Goal: Check status: Check status

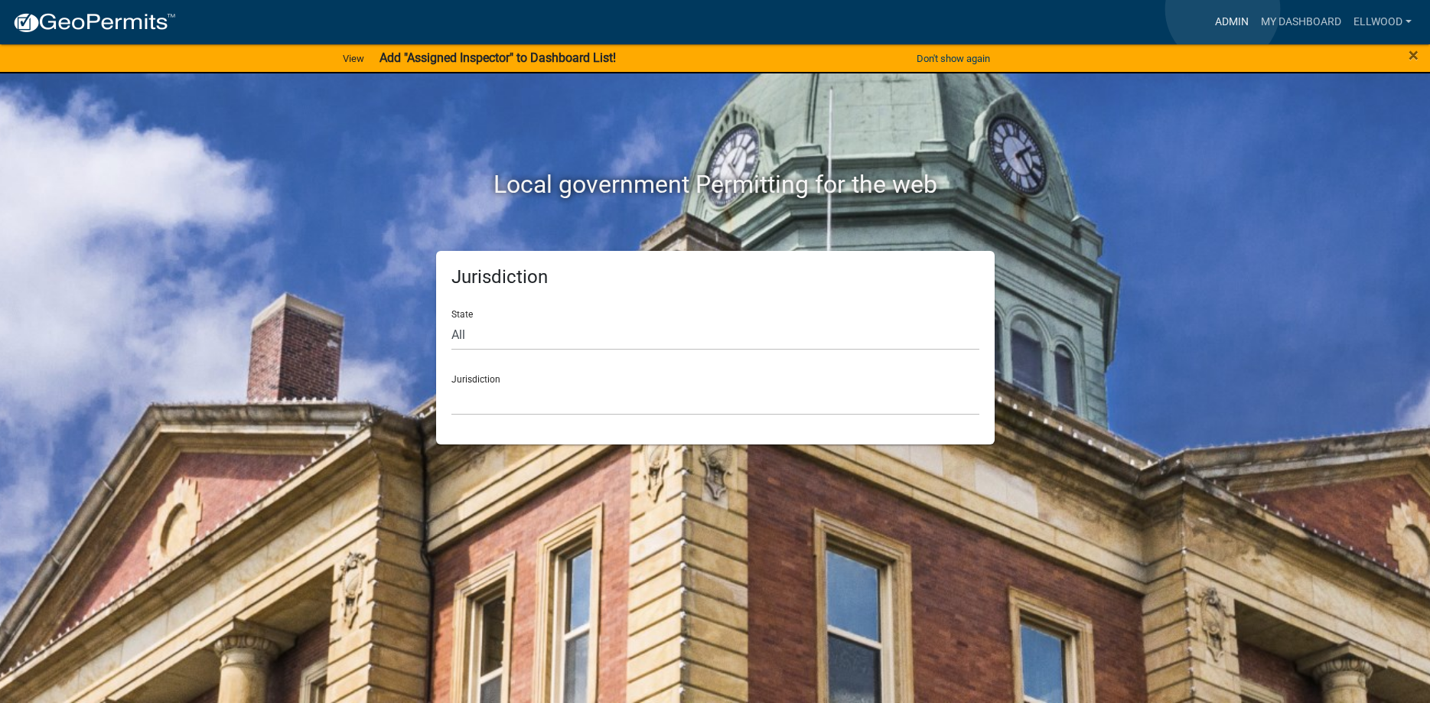
click at [1223, 9] on link "Admin" at bounding box center [1232, 22] width 46 height 29
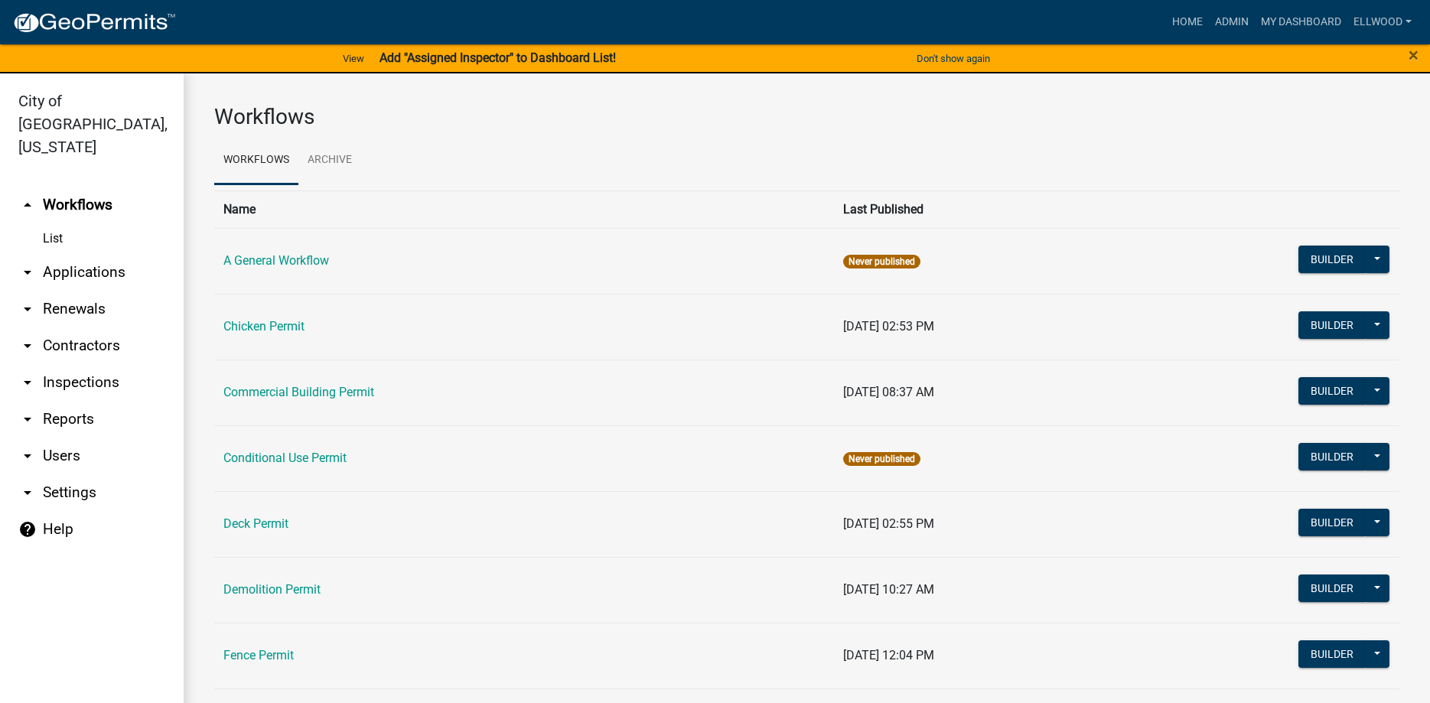
click at [283, 382] on td "Commercial Building Permit" at bounding box center [524, 393] width 620 height 66
click at [283, 393] on link "Commercial Building Permit" at bounding box center [298, 392] width 151 height 15
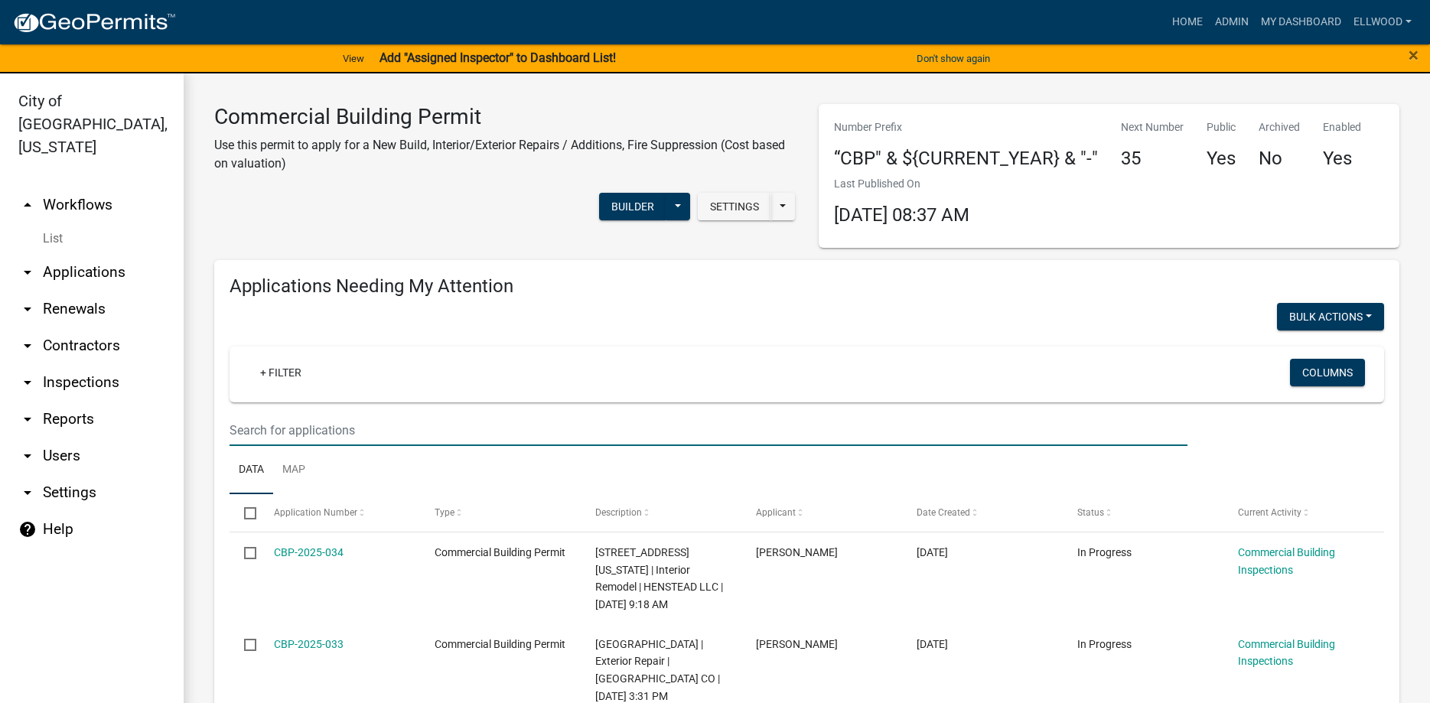
click at [269, 429] on input "text" at bounding box center [709, 430] width 958 height 31
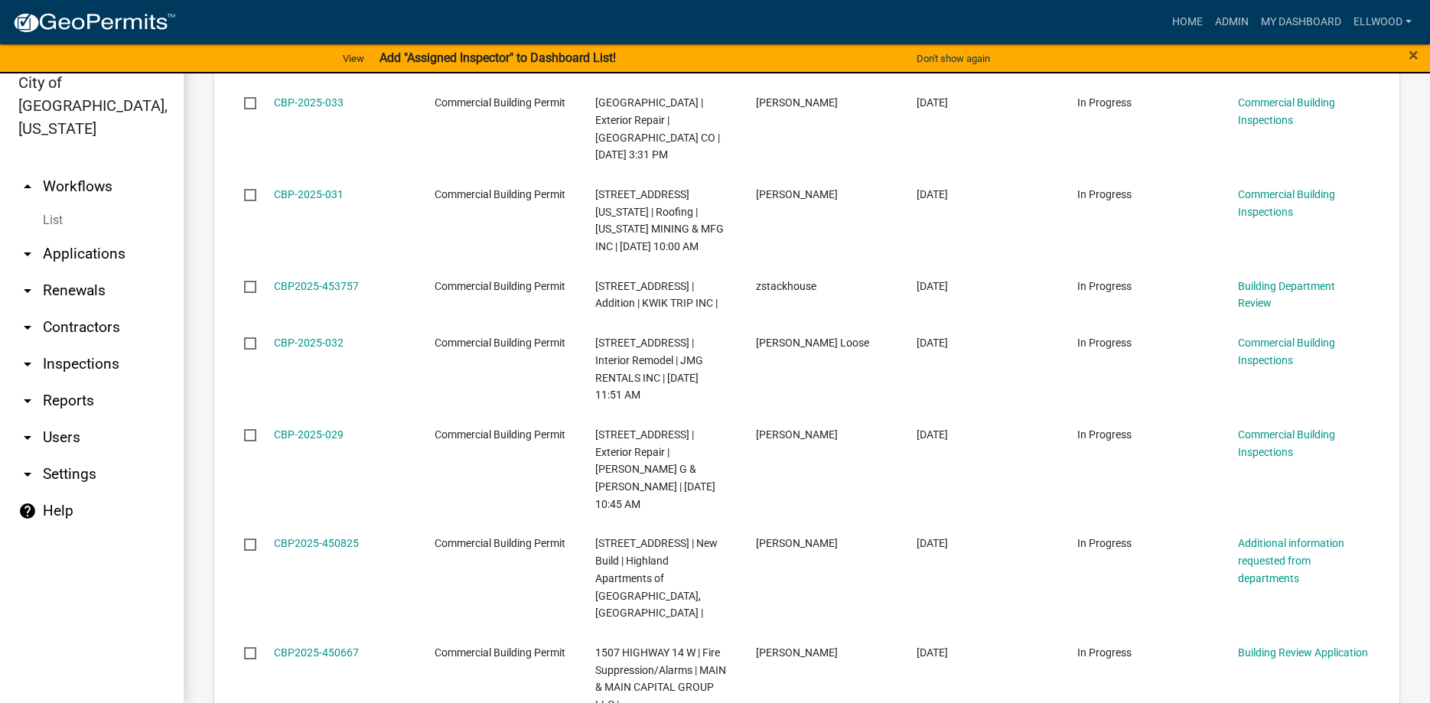
scroll to position [1069, 0]
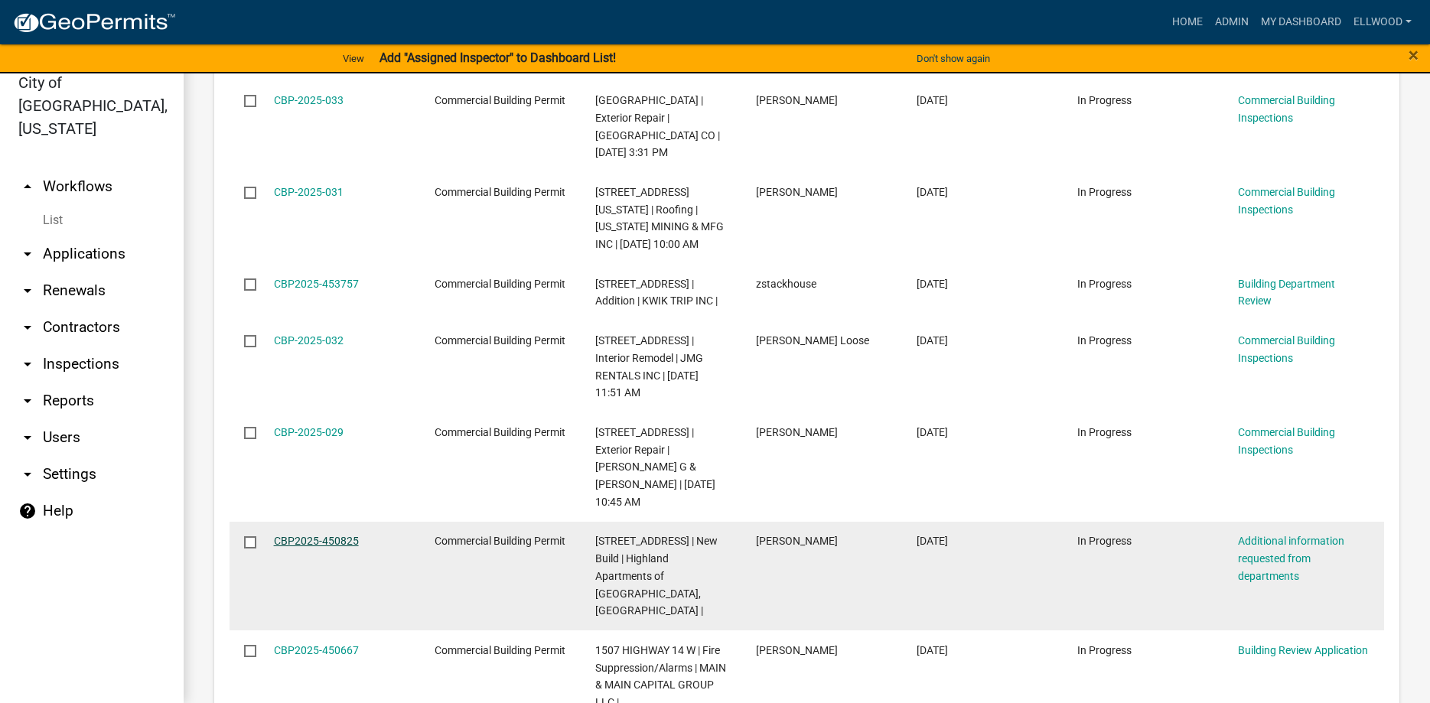
type input "kupers"
click at [330, 535] on link "CBP2025-450825" at bounding box center [316, 541] width 85 height 12
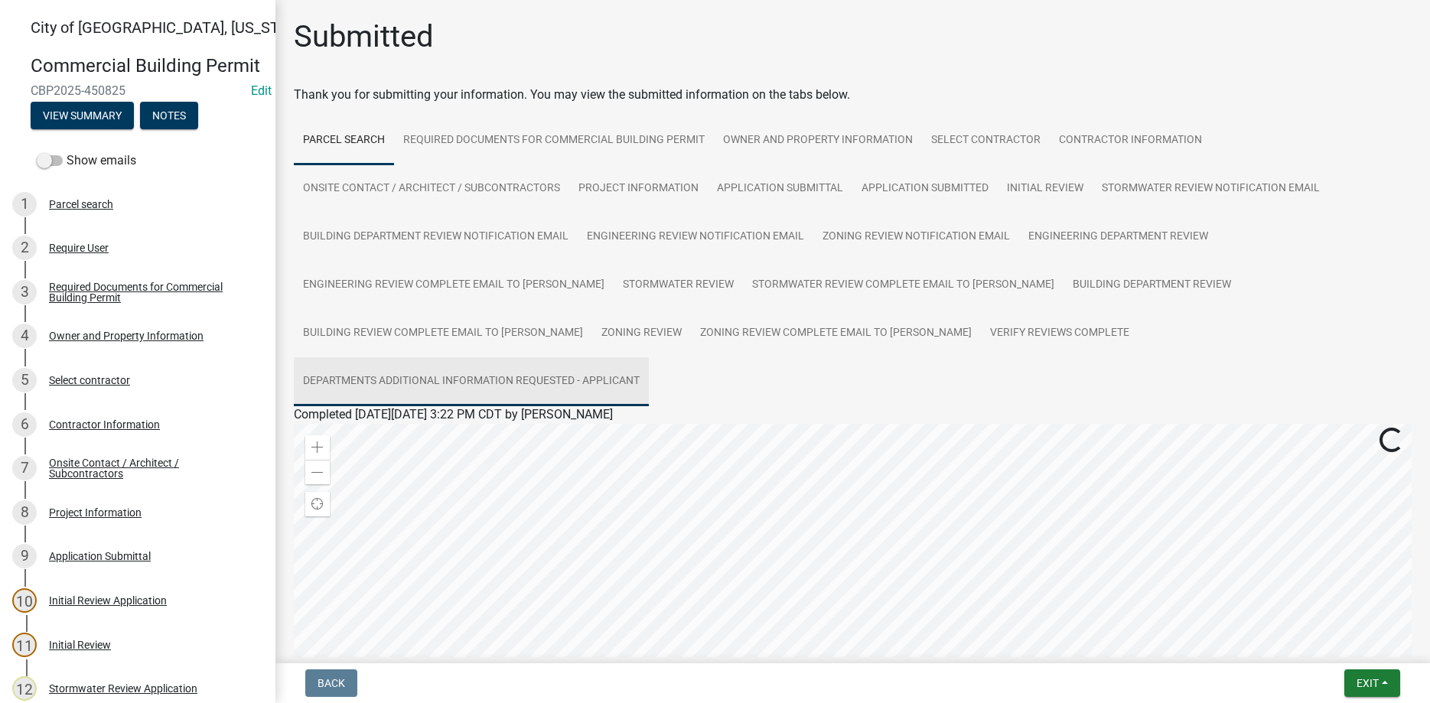
click at [649, 357] on link "Departments Additional Information Requested - Applicant" at bounding box center [471, 381] width 355 height 49
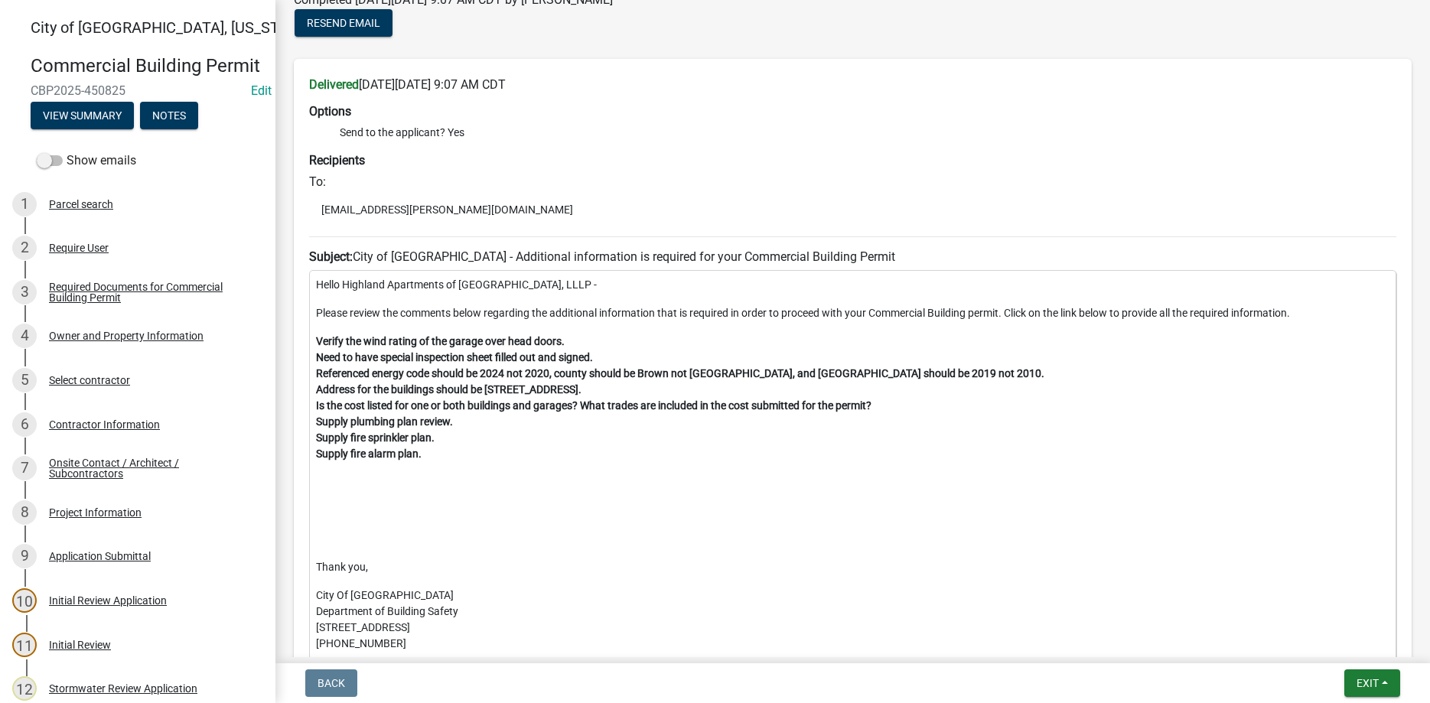
scroll to position [436, 0]
